Goal: Download file/media

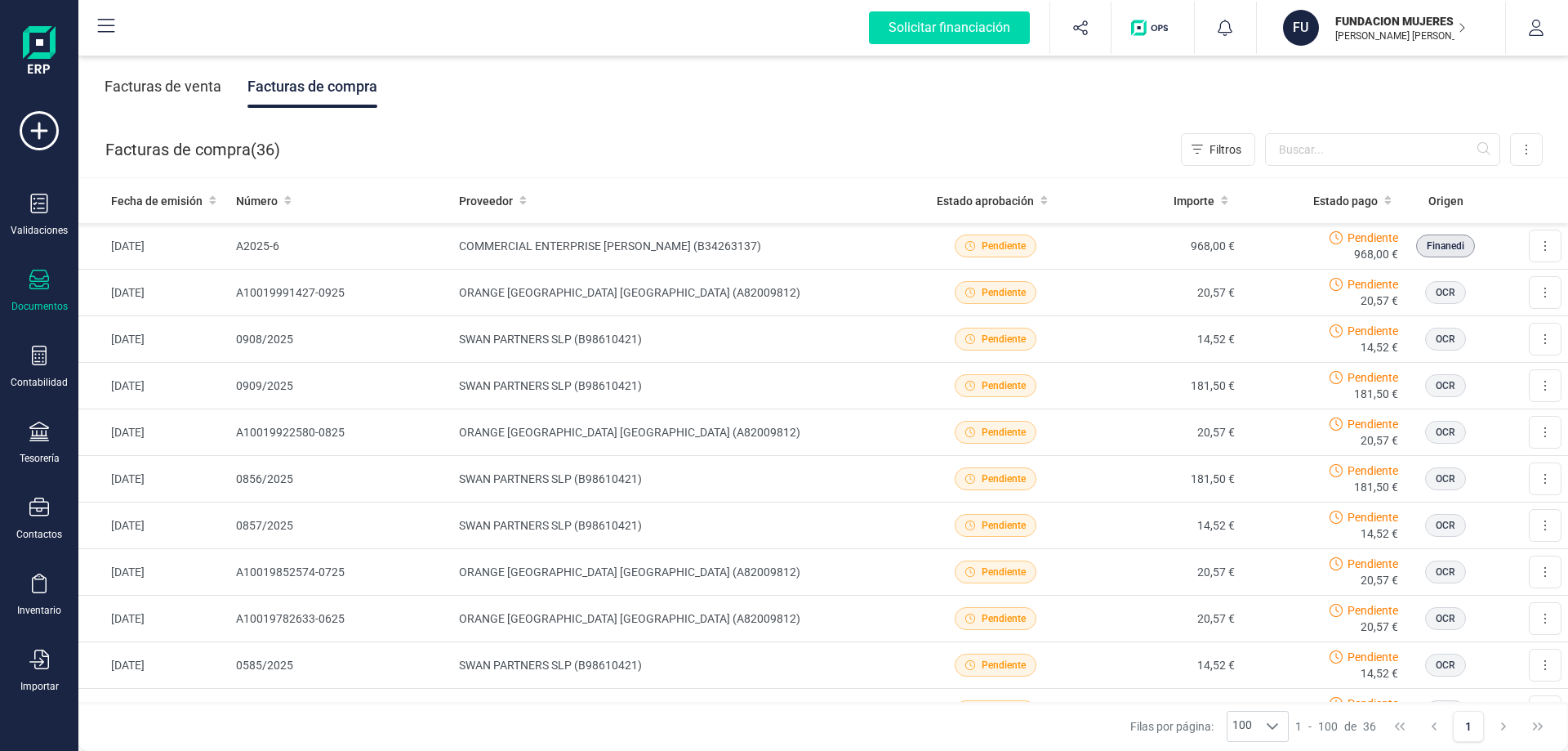
click at [1395, 18] on p "FUNDACION MUJERES AL TIMON DE LA C.VALENCIANA" at bounding box center [1401, 21] width 131 height 16
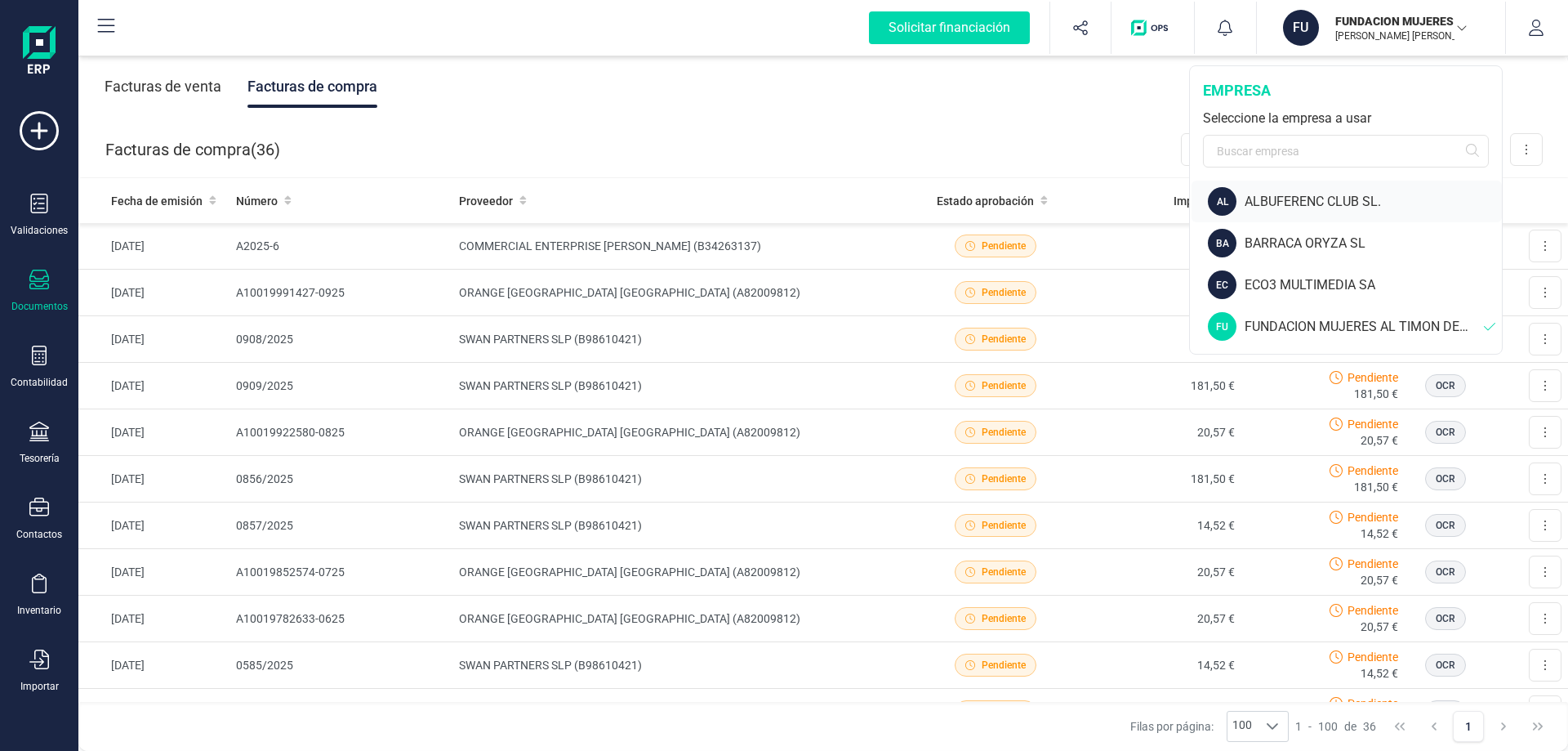
click at [1297, 195] on div "ALBUFERENC CLUB SL." at bounding box center [1373, 201] width 258 height 20
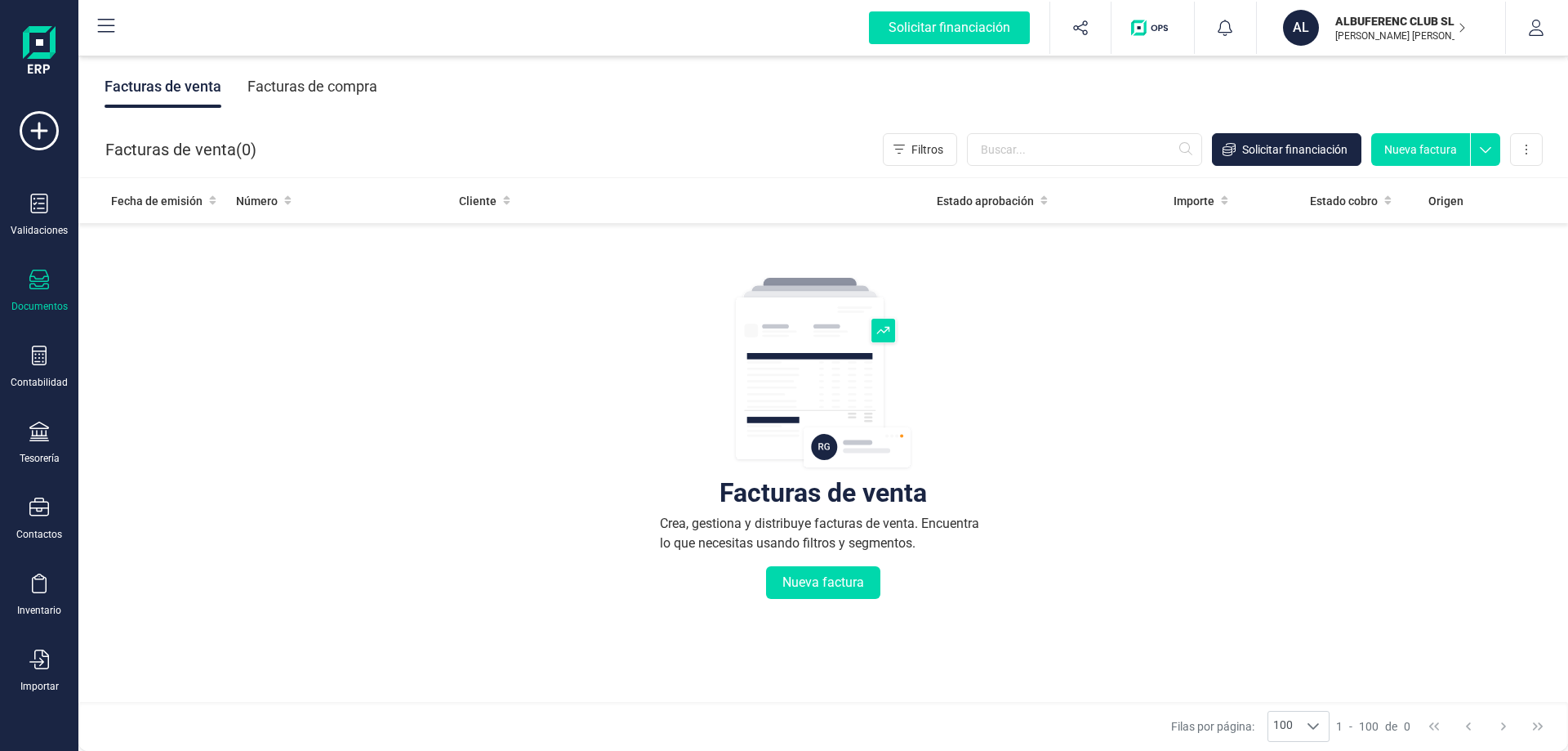
click at [348, 82] on div "Facturas de compra" at bounding box center [312, 86] width 130 height 42
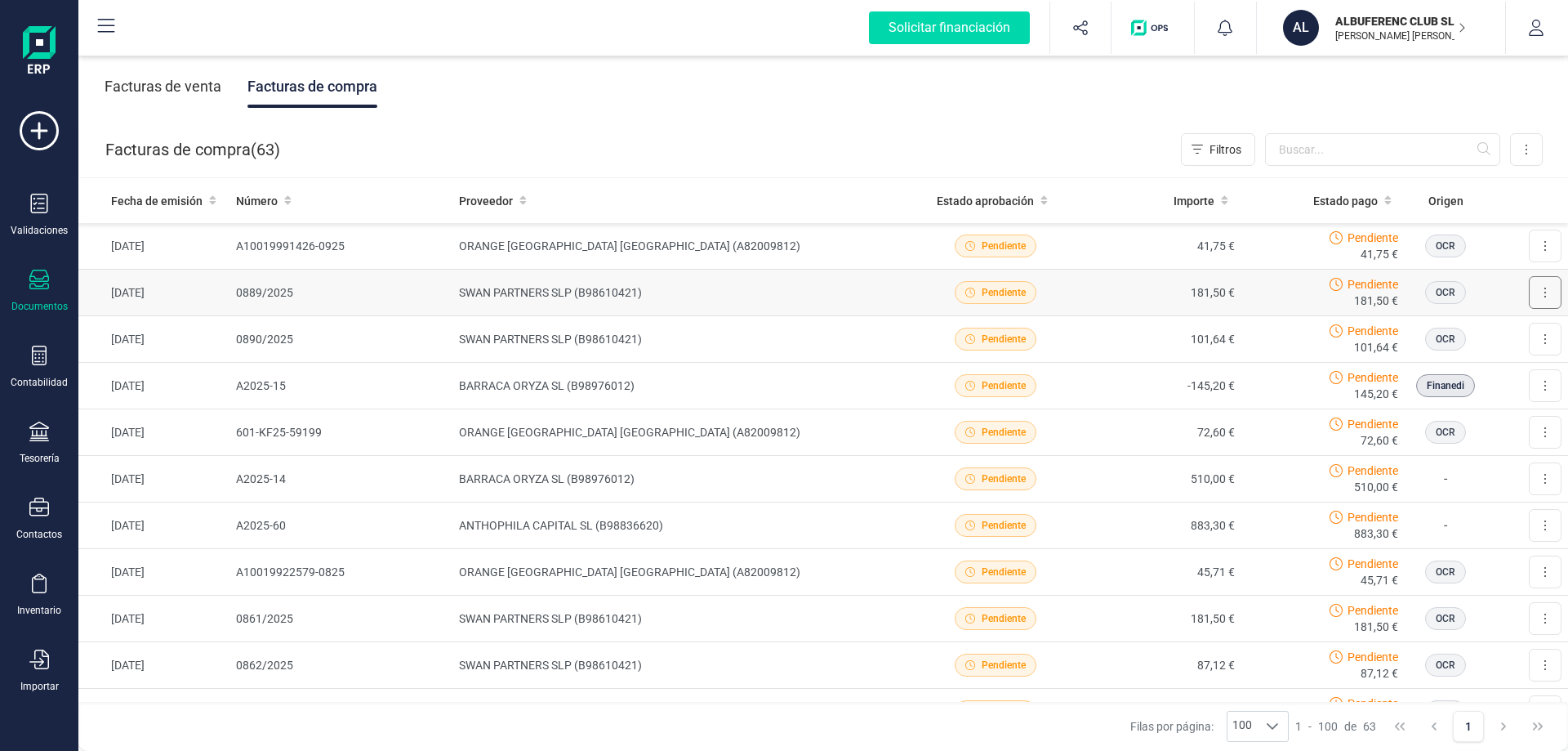
click at [1543, 293] on icon at bounding box center [1545, 292] width 3 height 13
click at [1497, 327] on span "Descargar documento" at bounding box center [1491, 333] width 112 height 16
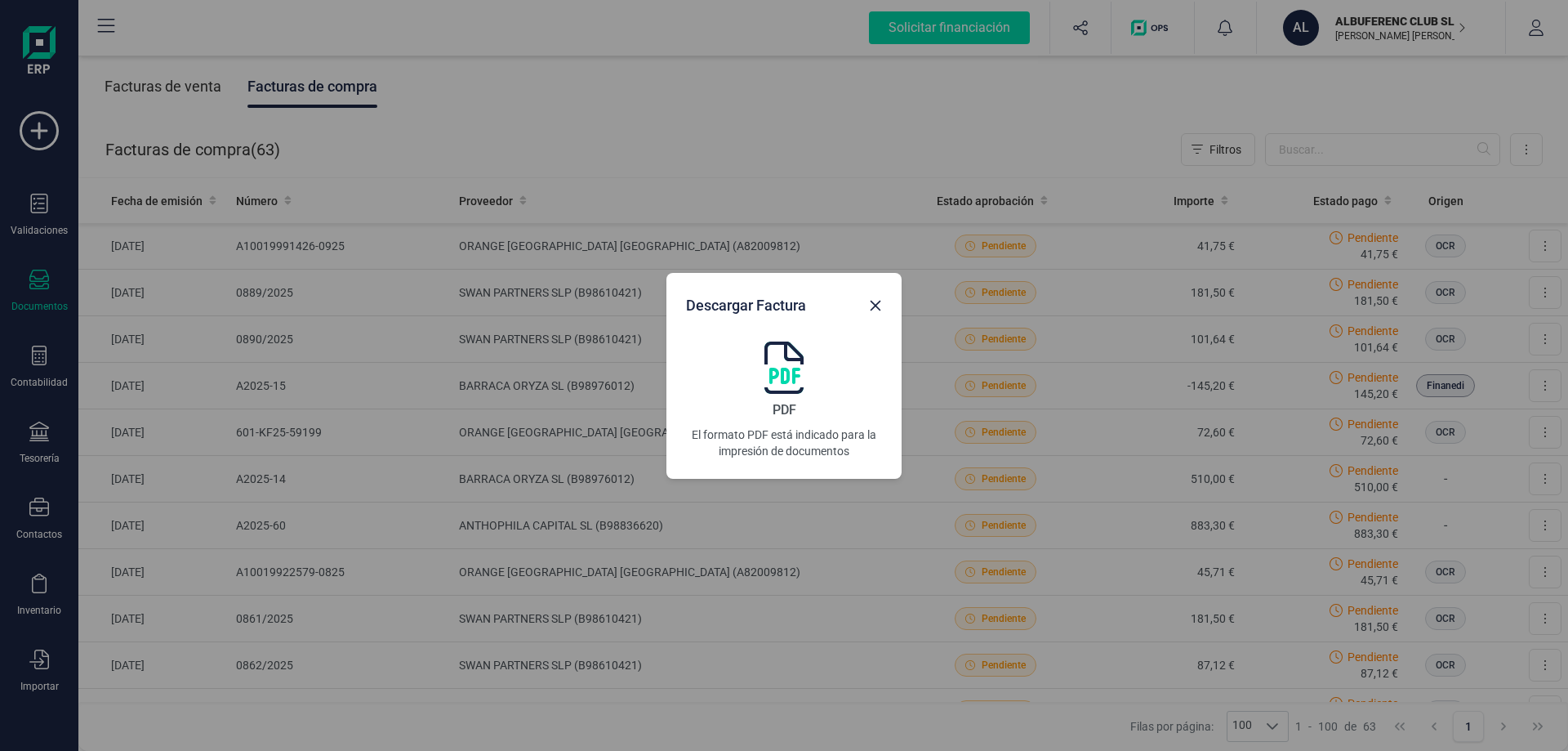
click at [780, 382] on img at bounding box center [784, 367] width 40 height 52
click at [881, 305] on icon "Close" at bounding box center [875, 305] width 13 height 13
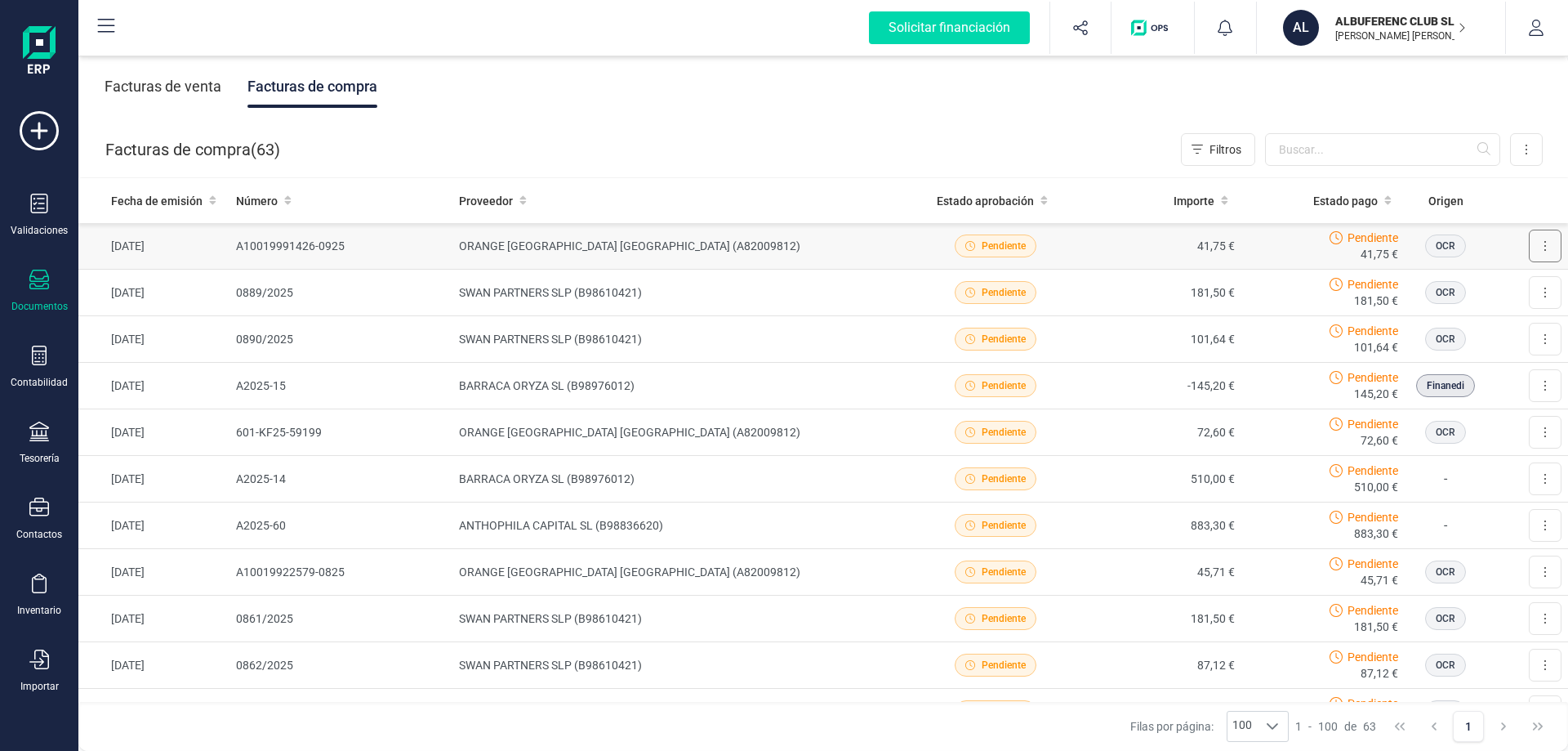
click at [1528, 245] on button at bounding box center [1545, 246] width 33 height 33
click at [1475, 286] on span "Descargar documento" at bounding box center [1491, 285] width 112 height 16
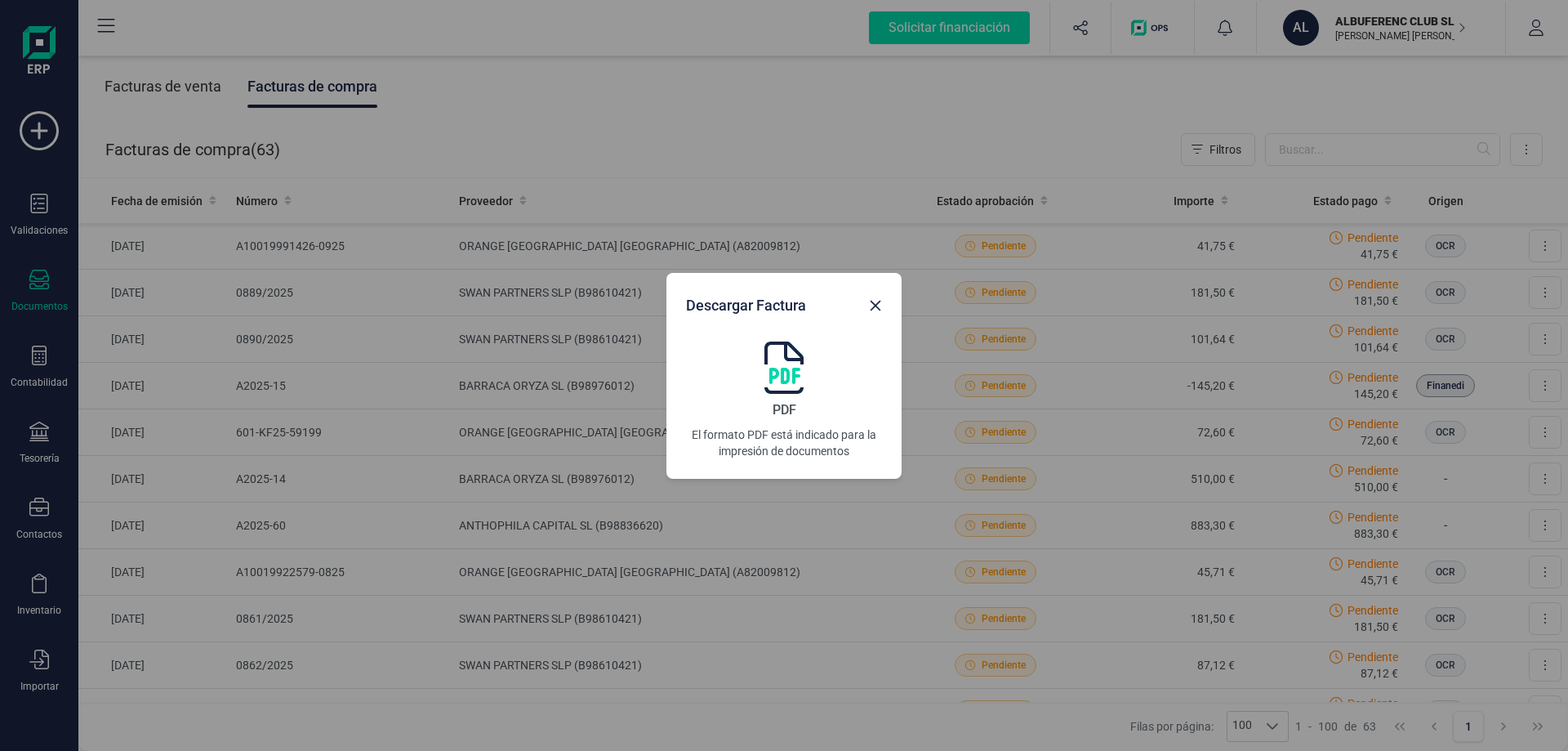
click at [787, 358] on img at bounding box center [784, 367] width 40 height 52
click at [884, 299] on button "Close" at bounding box center [875, 305] width 26 height 26
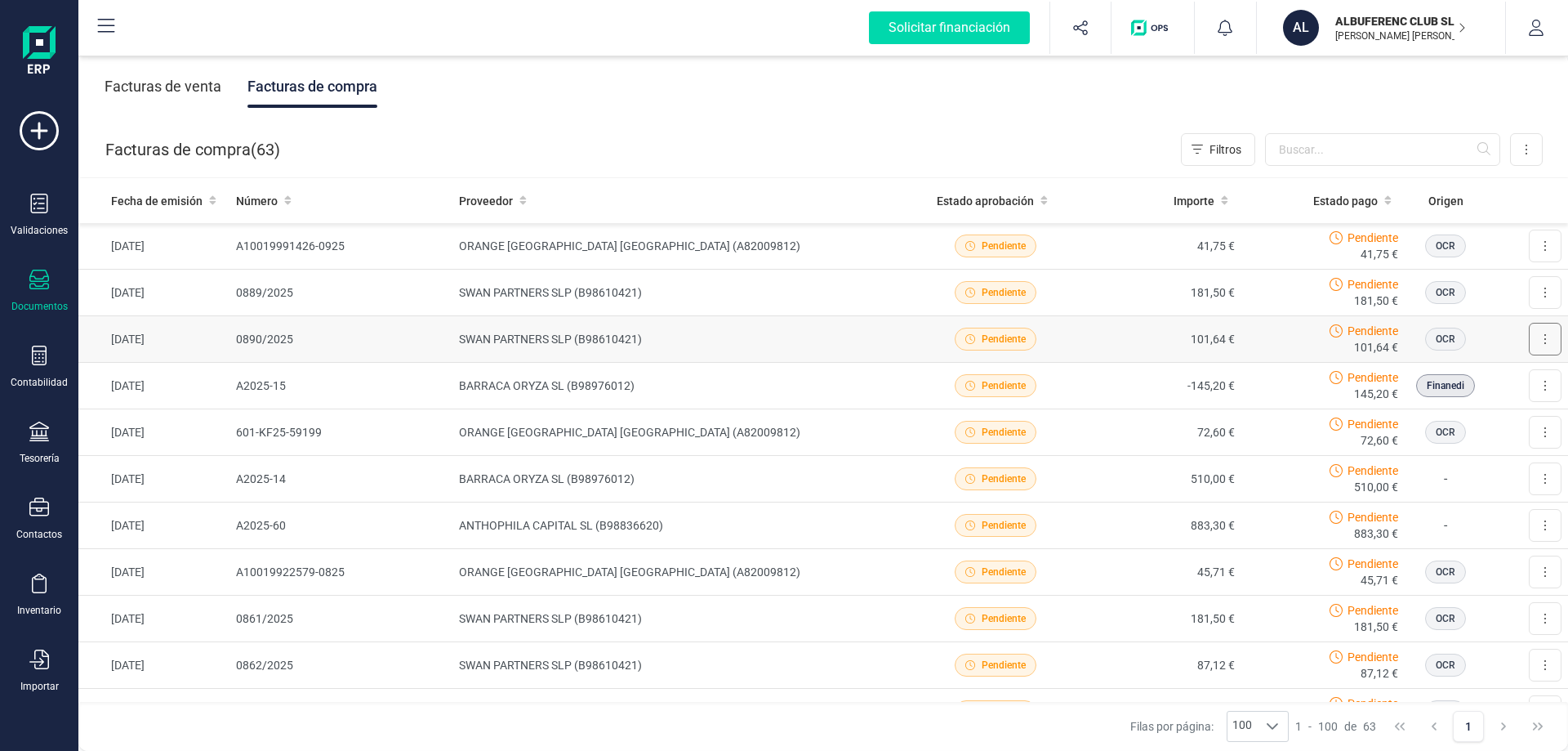
click at [1535, 334] on button at bounding box center [1545, 339] width 33 height 33
click at [1491, 374] on span "Descargar documento" at bounding box center [1491, 379] width 112 height 16
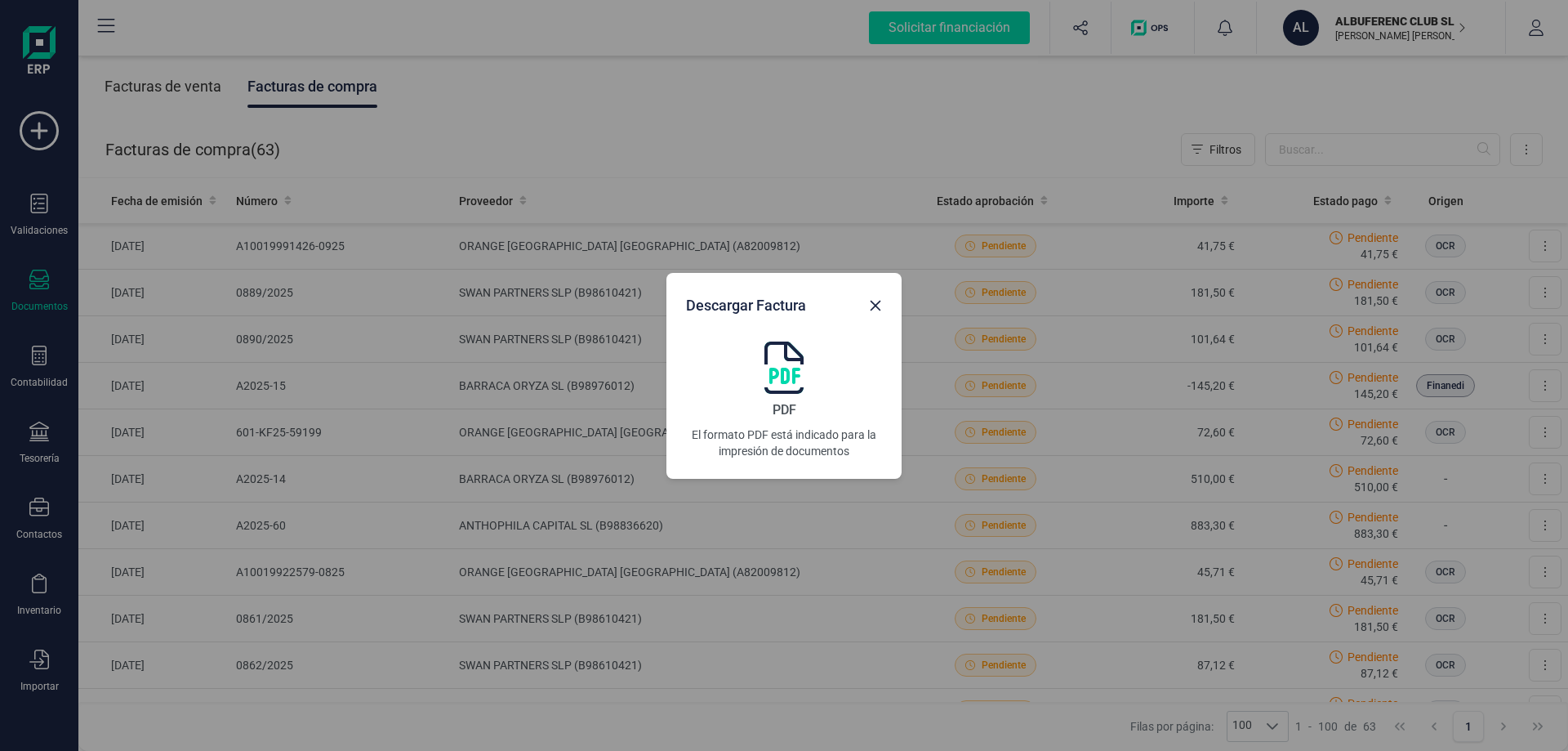
click at [777, 384] on img at bounding box center [784, 367] width 40 height 52
click at [874, 306] on icon "Close" at bounding box center [876, 305] width 10 height 10
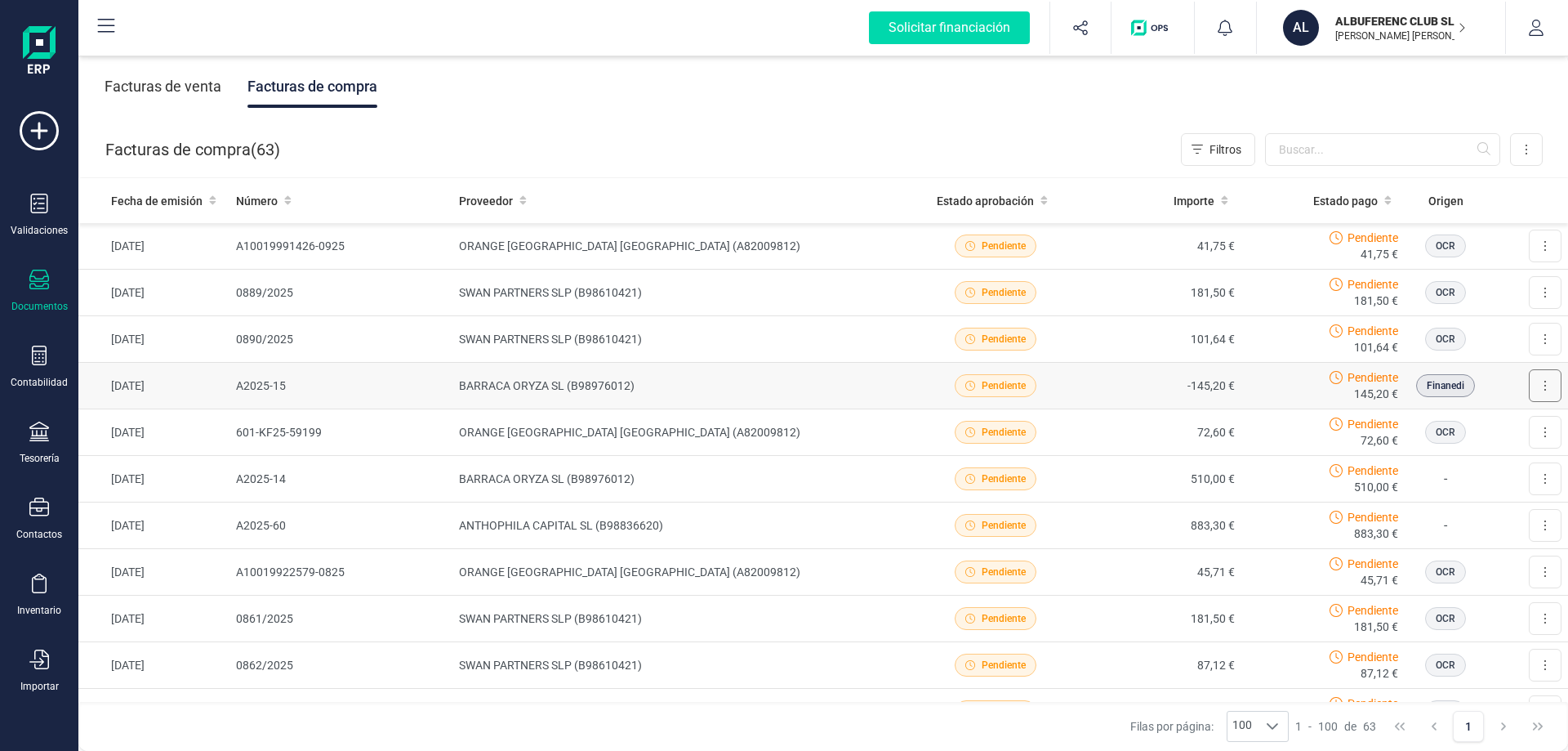
click at [1528, 382] on button at bounding box center [1545, 386] width 33 height 33
click at [1468, 421] on span "Descargar documento" at bounding box center [1491, 425] width 112 height 16
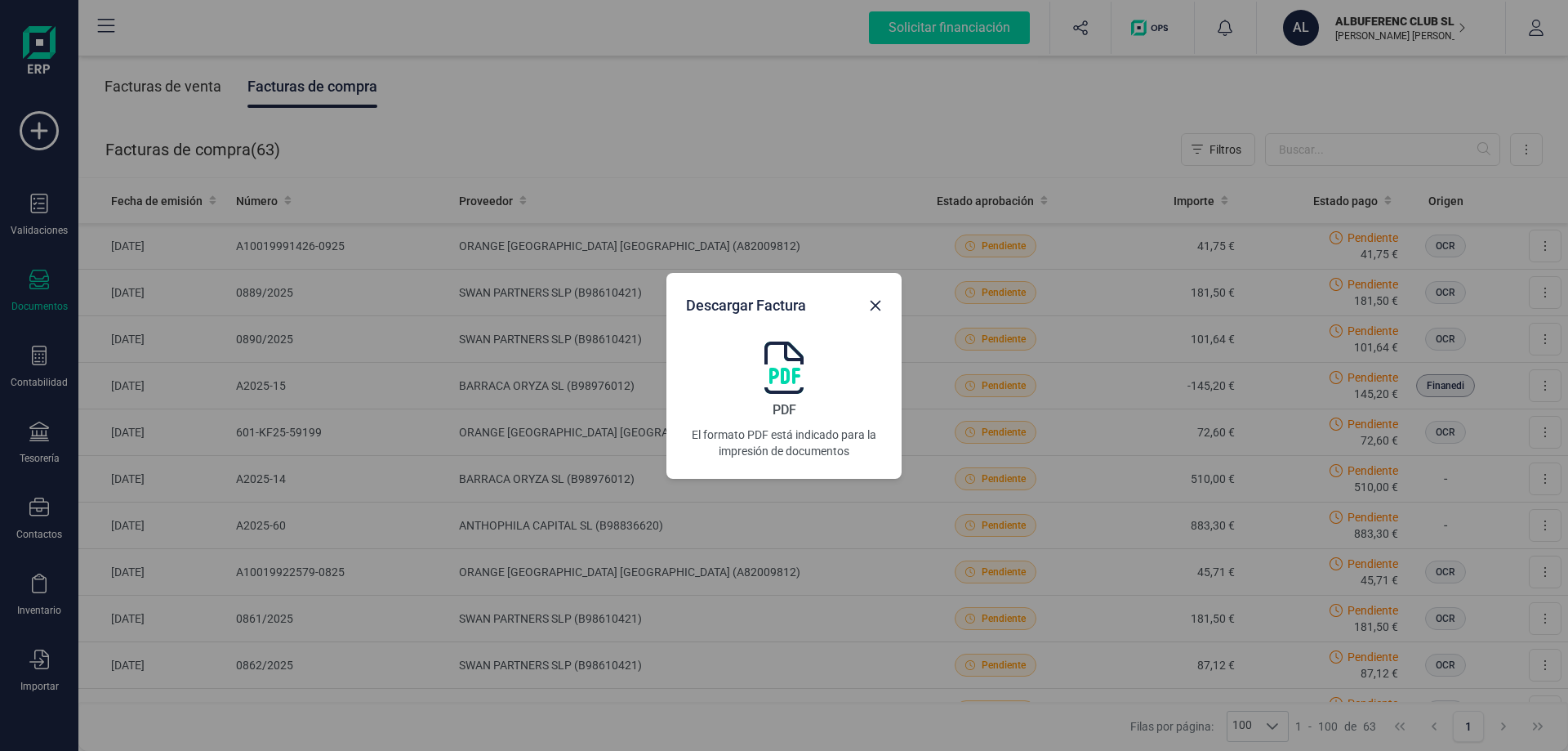
click at [807, 376] on div "PDF El formato PDF está indicado para la impresión de documentos" at bounding box center [784, 400] width 196 height 118
click at [876, 308] on icon "Close" at bounding box center [875, 305] width 13 height 13
